Goal: Information Seeking & Learning: Learn about a topic

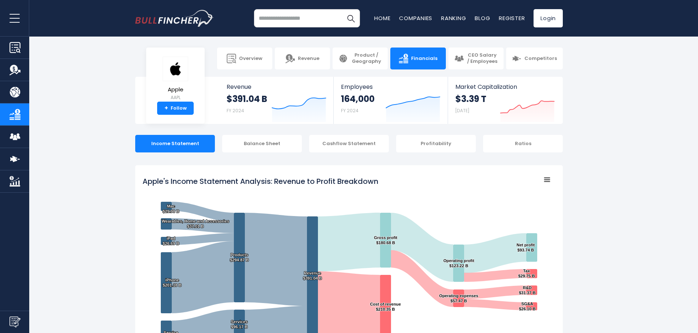
click at [9, 91] on img "Company Product/Geography" at bounding box center [14, 92] width 11 height 11
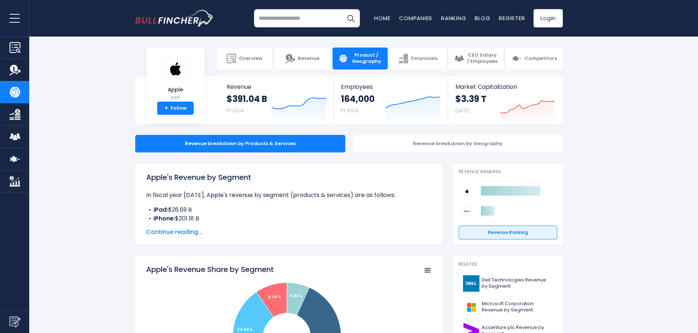
click at [18, 21] on button "open menu" at bounding box center [14, 18] width 29 height 36
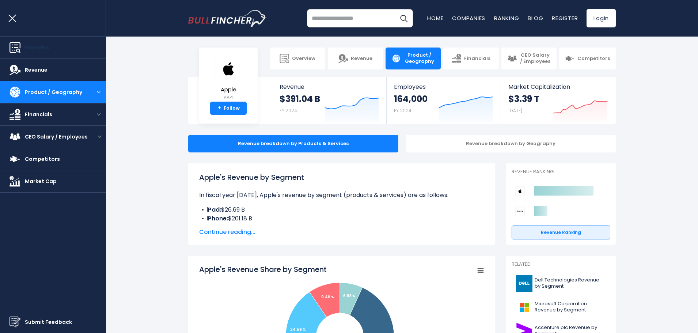
click at [39, 45] on span "Overview" at bounding box center [37, 48] width 25 height 8
click at [459, 19] on link "Companies" at bounding box center [468, 18] width 33 height 8
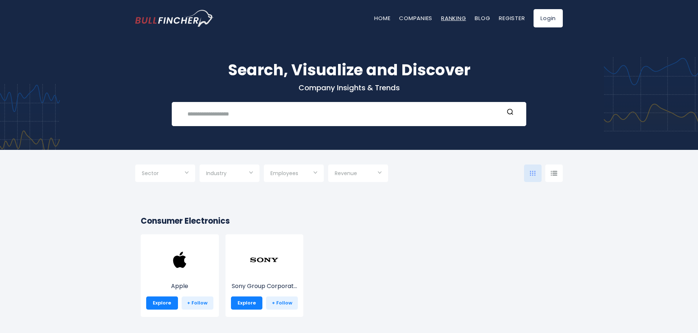
click at [455, 16] on link "Ranking" at bounding box center [453, 18] width 25 height 8
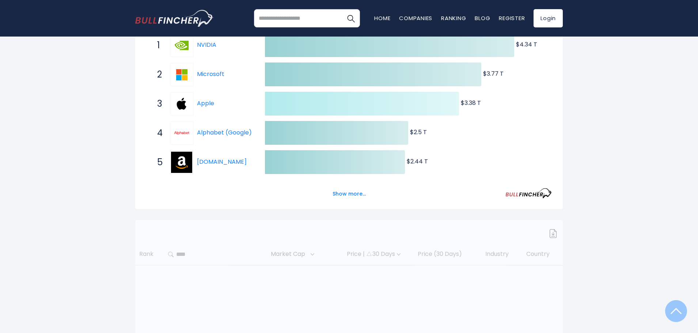
scroll to position [146, 0]
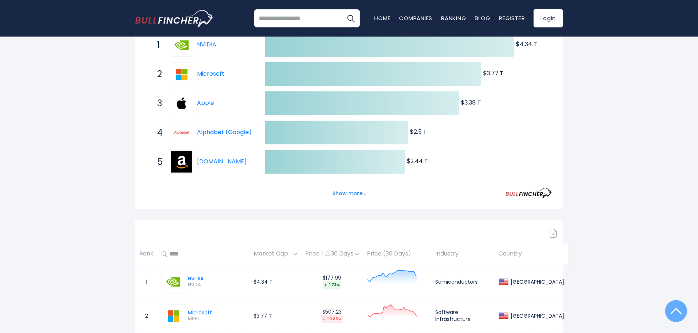
scroll to position [0, 0]
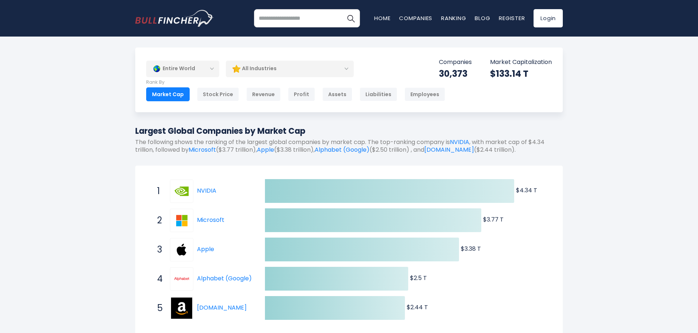
click at [210, 69] on div "Entire World" at bounding box center [182, 68] width 73 height 17
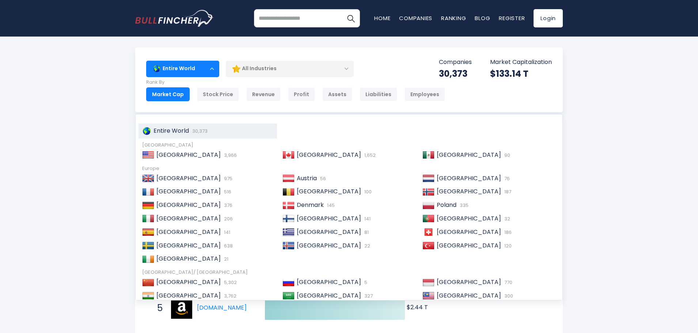
click at [210, 69] on div "Entire World" at bounding box center [182, 68] width 73 height 17
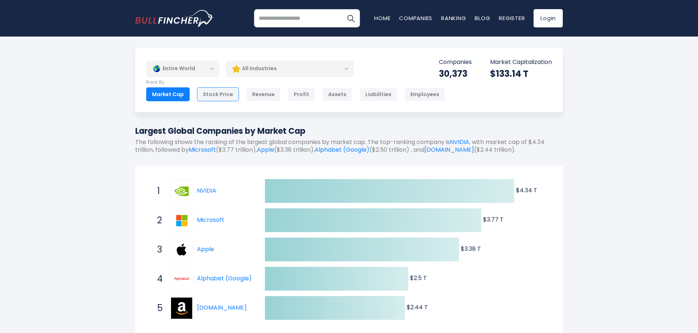
click at [220, 92] on div "Stock Price" at bounding box center [218, 94] width 42 height 14
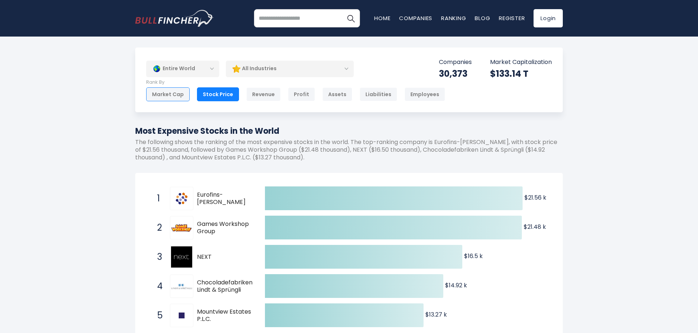
click at [169, 93] on div "Market Cap" at bounding box center [167, 94] width 43 height 14
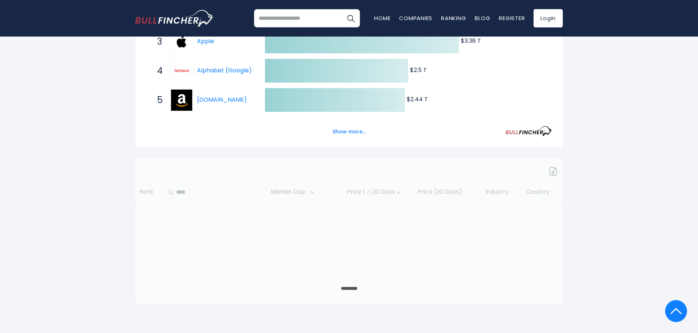
scroll to position [219, 0]
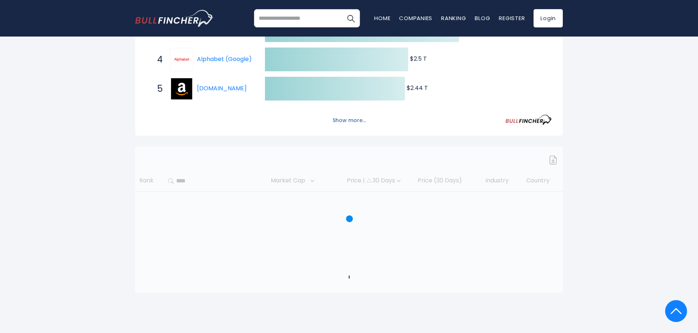
click at [340, 116] on button "Show more..." at bounding box center [349, 120] width 42 height 12
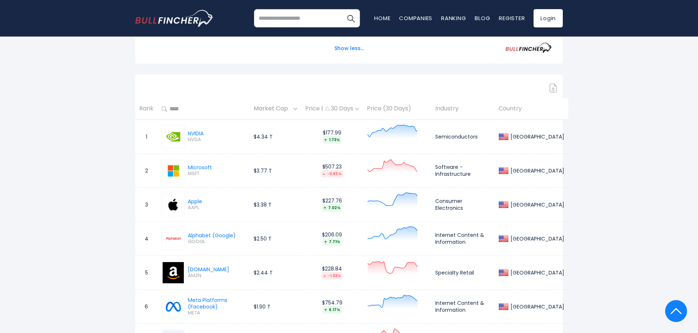
scroll to position [438, 0]
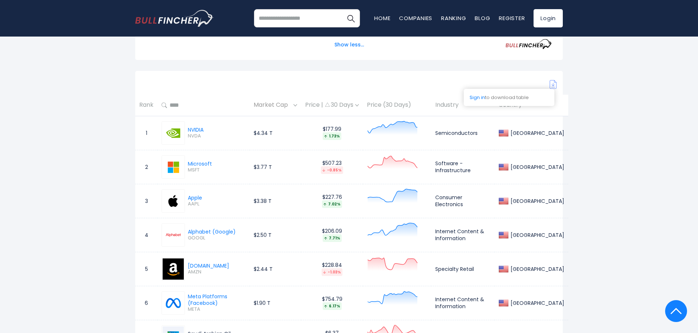
click at [553, 86] on img at bounding box center [552, 84] width 7 height 9
click at [554, 15] on link "Login" at bounding box center [547, 18] width 29 height 18
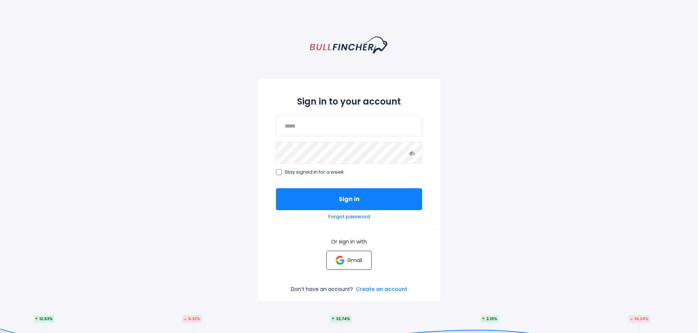
click at [359, 261] on p "Gmail" at bounding box center [354, 260] width 15 height 7
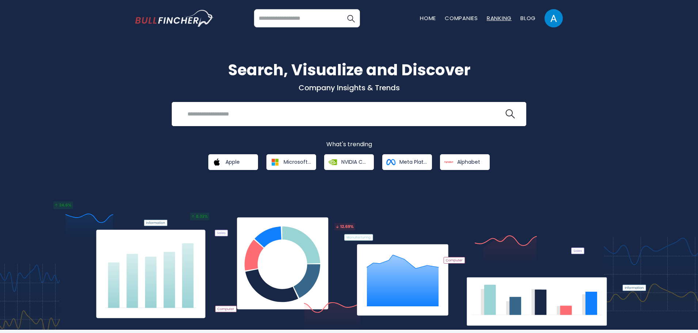
click at [507, 15] on link "Ranking" at bounding box center [498, 18] width 25 height 8
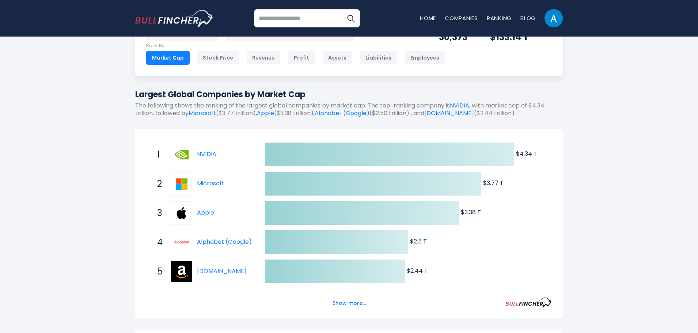
scroll to position [37, 0]
click at [554, 233] on div "Created with Highcharts 12.1.2 $4.34 T ​ $4.34 T $3.77 T ​ $3.77 T $3.38 T ​ $3…" at bounding box center [348, 223] width 427 height 189
click at [551, 231] on icon "Created with Highcharts 12.1.2 $4.34 T ​ $4.34 T $3.77 T ​ $3.77 T $3.38 T ​ $3…" at bounding box center [348, 286] width 405 height 292
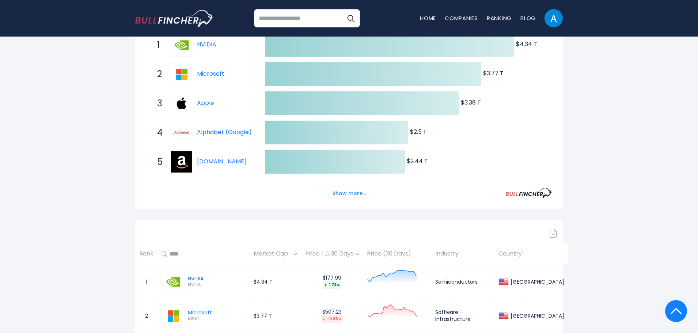
click at [552, 233] on img at bounding box center [552, 233] width 7 height 9
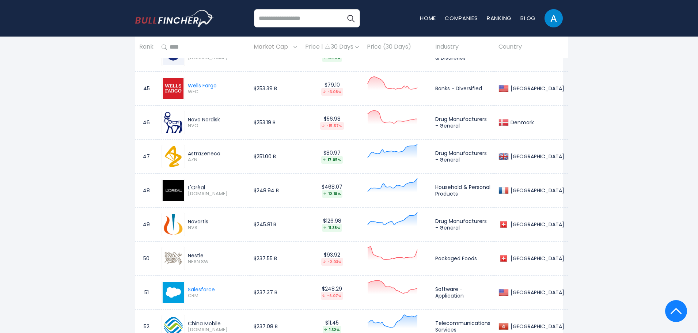
scroll to position [1670, 0]
